Goal: Navigation & Orientation: Find specific page/section

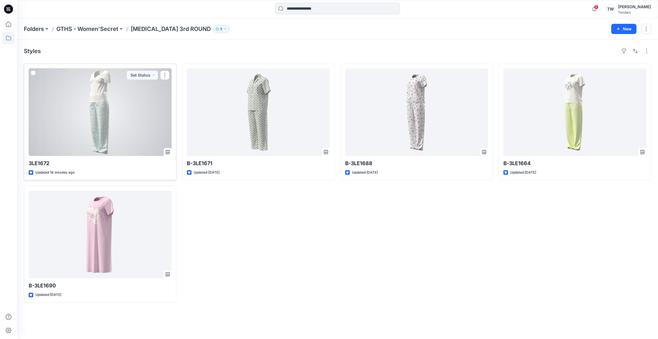
click at [105, 122] on div at bounding box center [100, 112] width 143 height 88
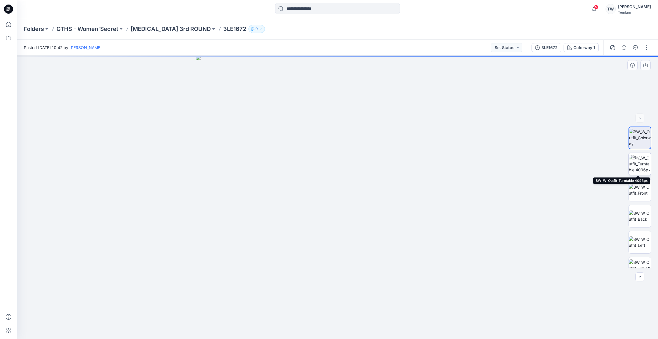
click at [642, 163] on img at bounding box center [640, 164] width 22 height 18
click at [645, 188] on img at bounding box center [640, 190] width 22 height 12
click at [165, 30] on p "[MEDICAL_DATA] 3rd ROUND" at bounding box center [171, 29] width 80 height 8
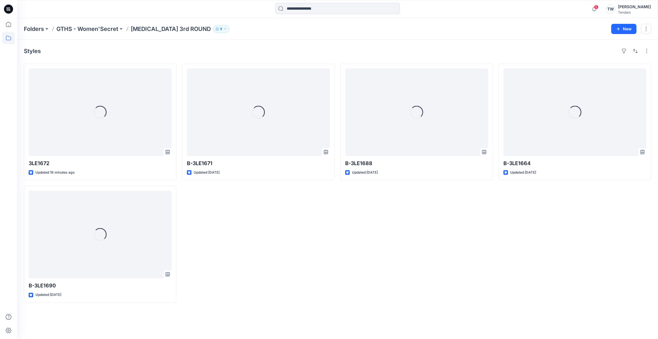
click at [406, 275] on div "Loading... B-3LE1688 Updated [DATE]" at bounding box center [416, 183] width 153 height 239
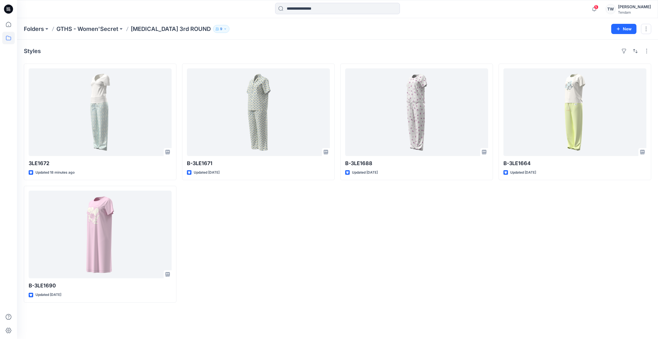
click at [194, 207] on div "B-3LE1671 Updated [DATE]" at bounding box center [258, 183] width 153 height 239
click at [352, 37] on div "Folders GTHS - Women'Secret [MEDICAL_DATA] 3rd ROUND 9 New" at bounding box center [337, 29] width 641 height 22
click at [321, 286] on div "B-3LE1671 Updated [DATE]" at bounding box center [258, 183] width 153 height 239
